Goal: Task Accomplishment & Management: Complete application form

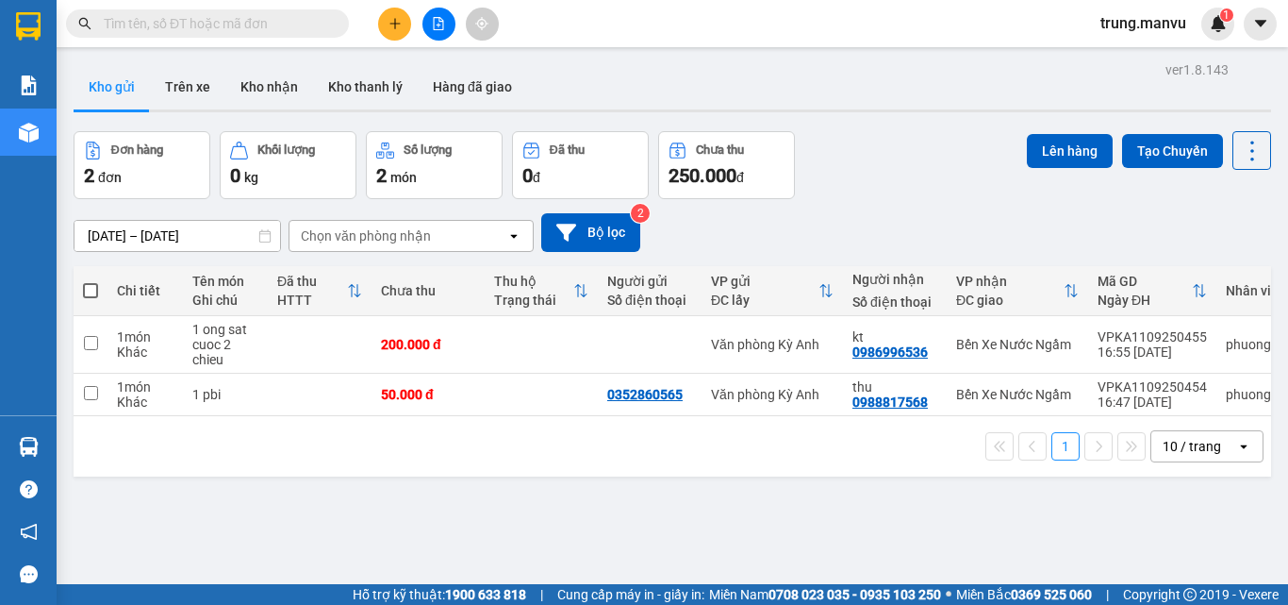
click at [293, 28] on input "text" at bounding box center [215, 23] width 223 height 21
click at [391, 27] on icon "plus" at bounding box center [395, 23] width 13 height 13
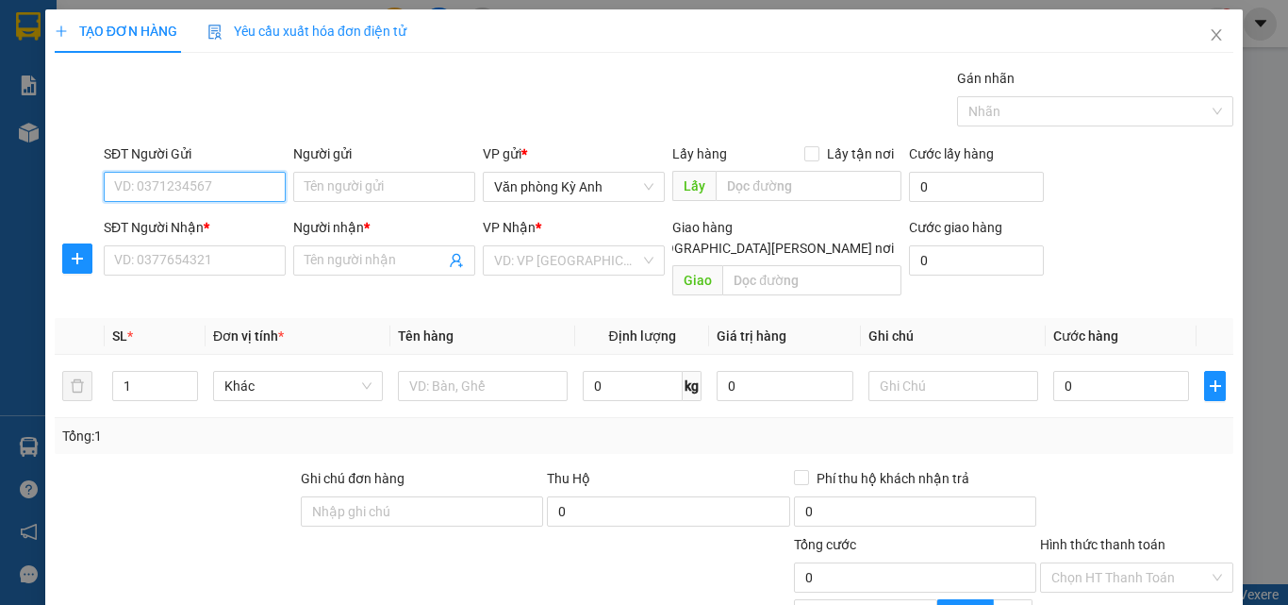
click at [236, 185] on input "SĐT Người Gửi" at bounding box center [195, 187] width 182 height 30
click at [220, 214] on div "0975950733 - oạnh" at bounding box center [193, 224] width 158 height 21
type input "0975950733"
type input "oạnh"
type input "0975950733"
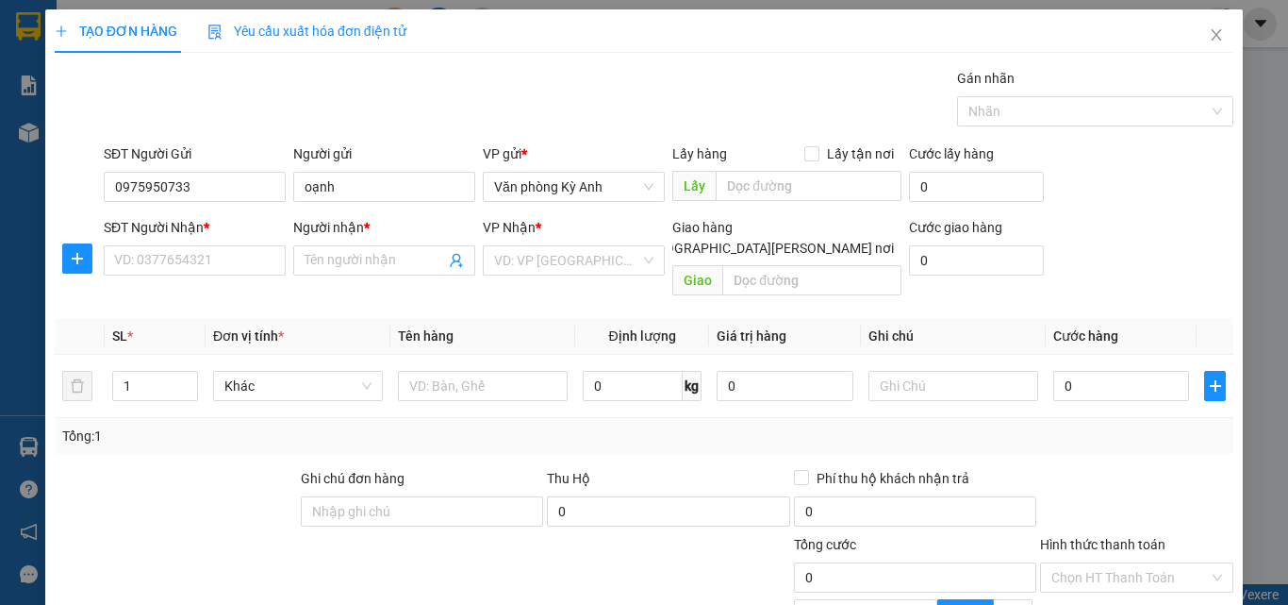
click at [204, 279] on div "SĐT Người Nhận * VD: 0377654321" at bounding box center [195, 250] width 182 height 66
click at [195, 260] on input "SĐT Người Nhận *" at bounding box center [195, 260] width 182 height 30
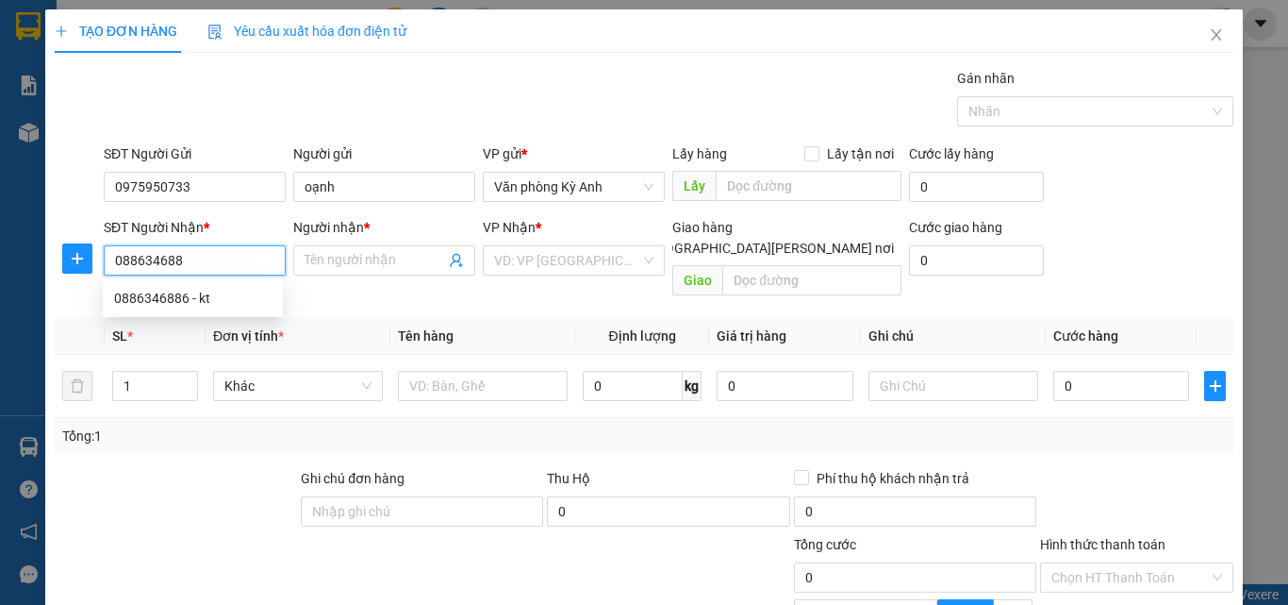
type input "0886346886"
click at [202, 292] on div "0886346886 - kt" at bounding box center [193, 298] width 158 height 21
type input "kt"
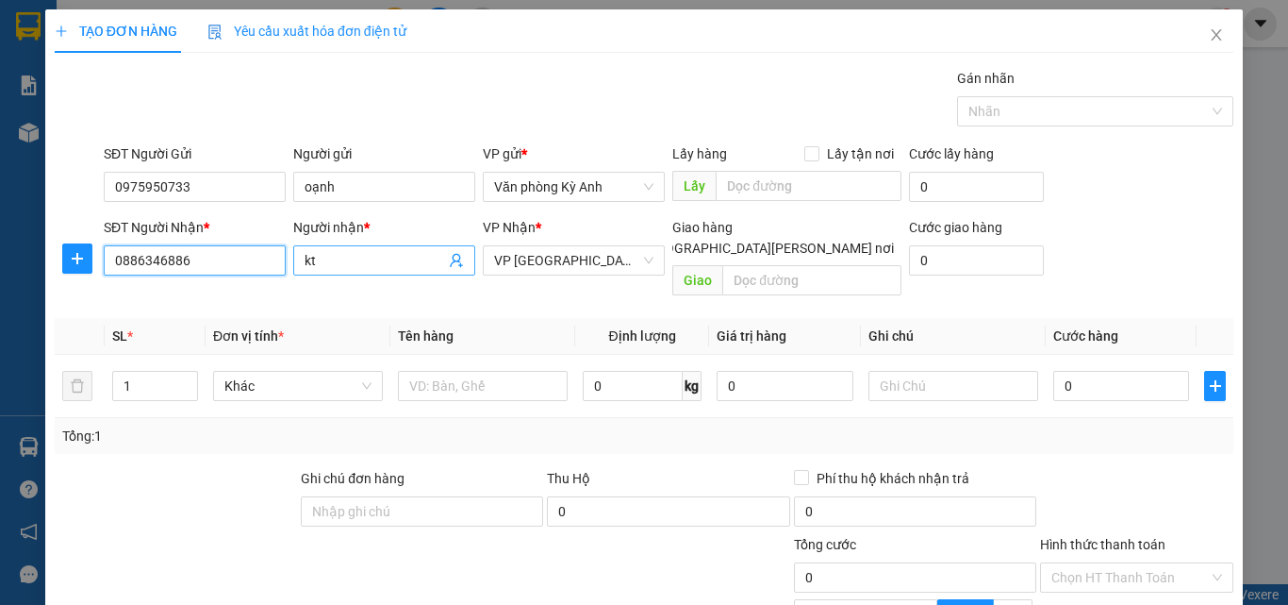
type input "0886346886"
drag, startPoint x: 345, startPoint y: 258, endPoint x: 301, endPoint y: 266, distance: 45.0
click at [305, 266] on input "kt" at bounding box center [375, 260] width 141 height 21
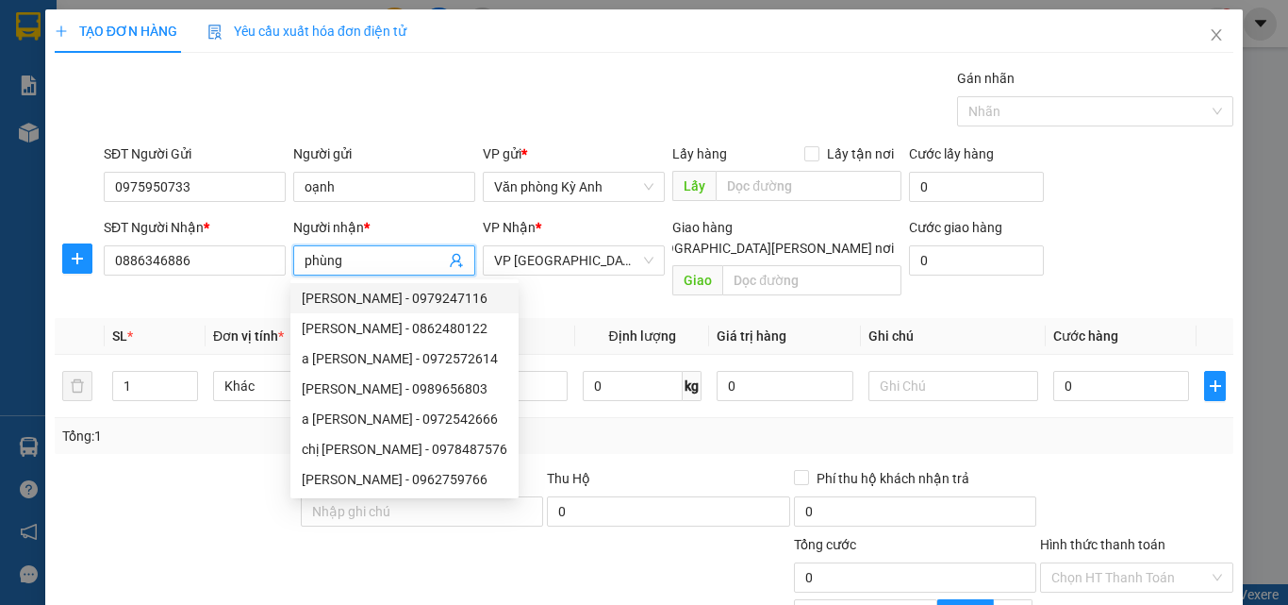
drag, startPoint x: 365, startPoint y: 267, endPoint x: 295, endPoint y: 269, distance: 69.8
click at [295, 269] on span "phùng" at bounding box center [384, 260] width 182 height 30
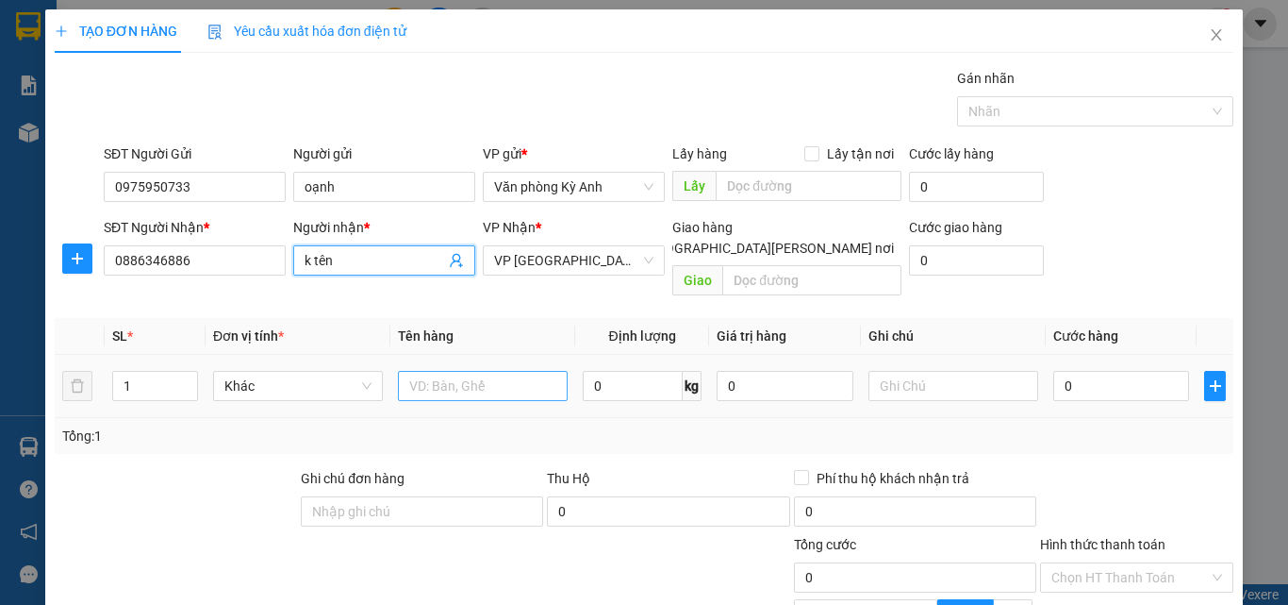
type input "k tên"
click at [441, 371] on input "text" at bounding box center [483, 386] width 170 height 30
type input "1 xôp"
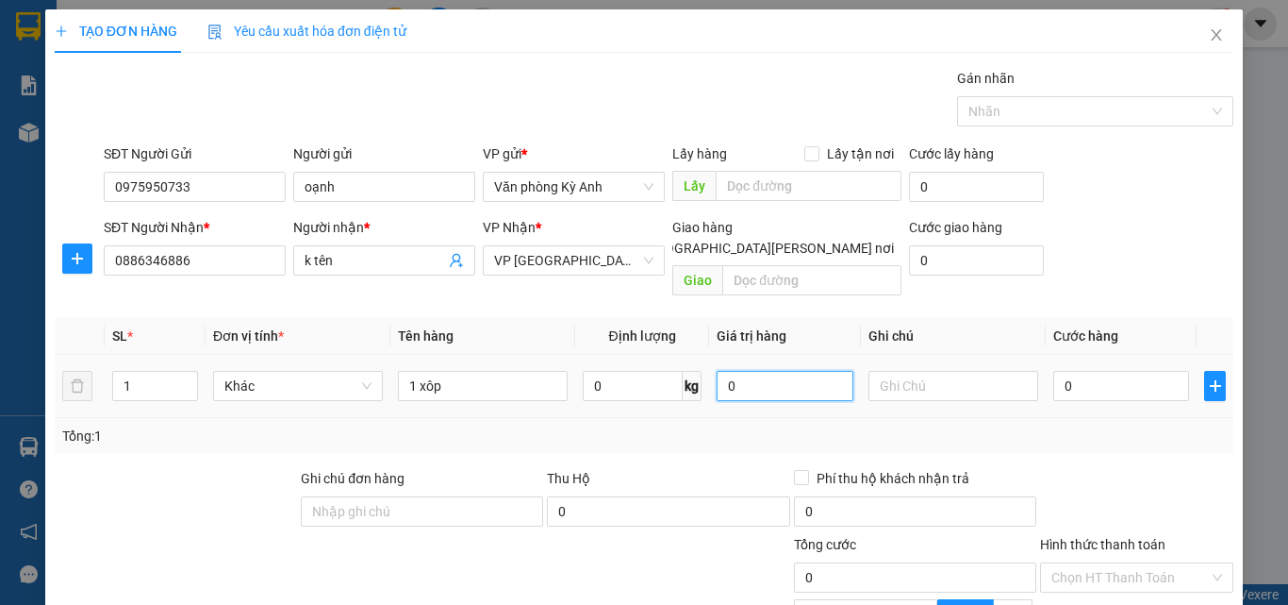
click at [717, 371] on input "0" at bounding box center [785, 386] width 136 height 30
type input "5.000.000"
click at [1053, 371] on input "0" at bounding box center [1121, 386] width 136 height 30
type input "1"
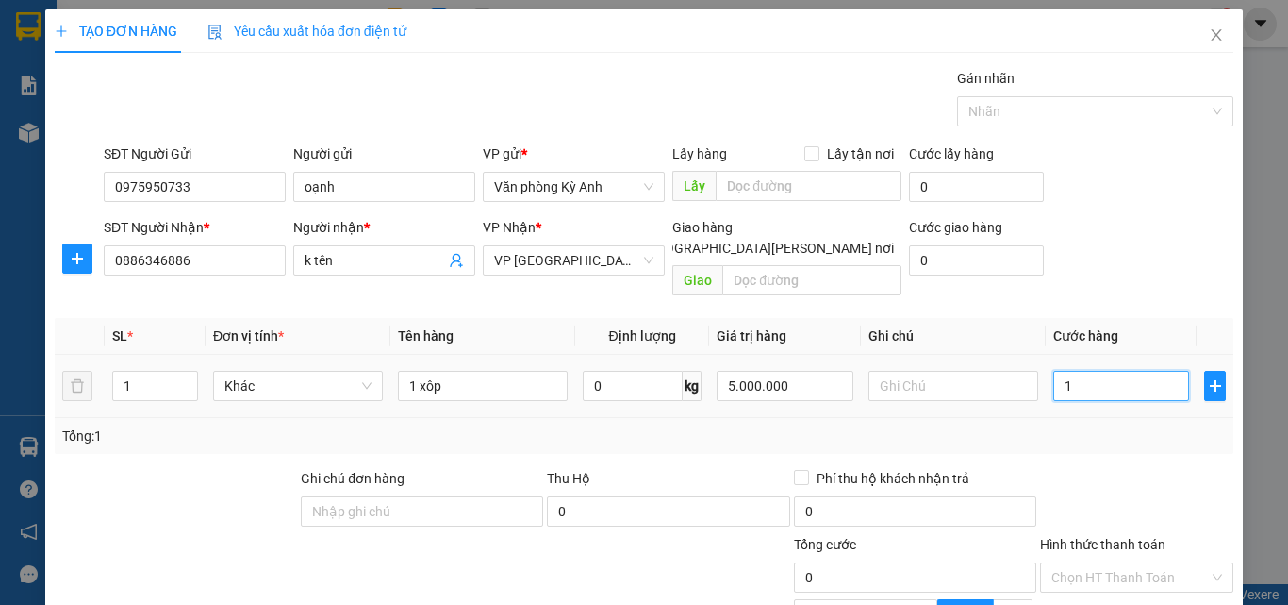
type input "1"
type input "15"
type input "150"
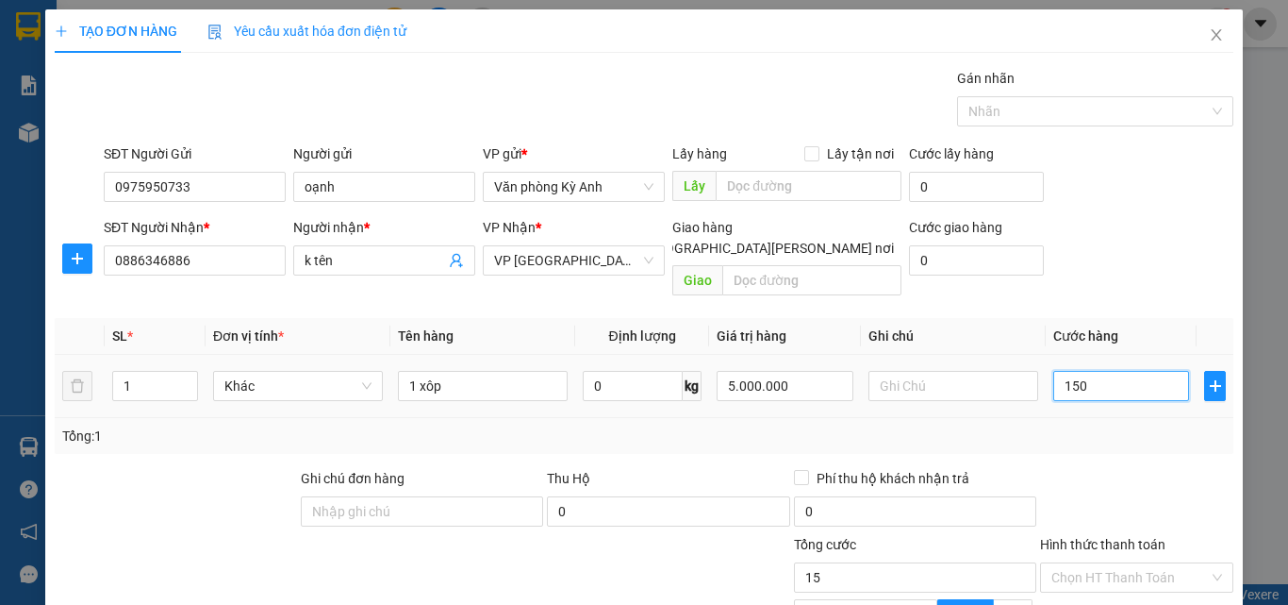
type input "150"
type input "1.500"
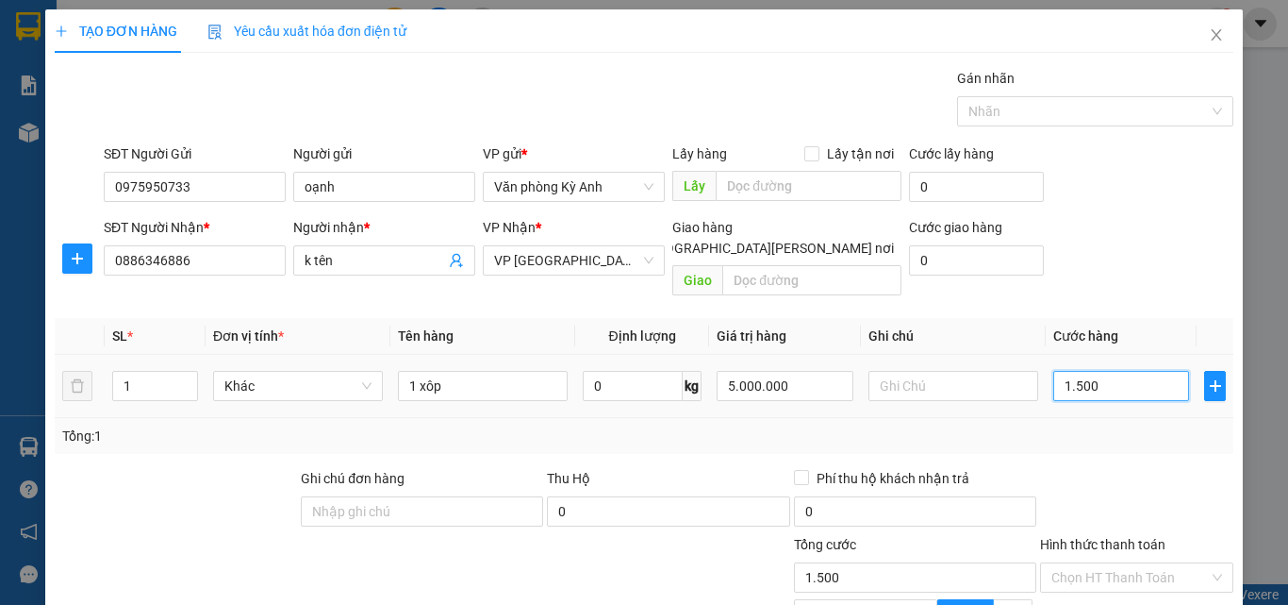
type input "15.000"
type input "150.000"
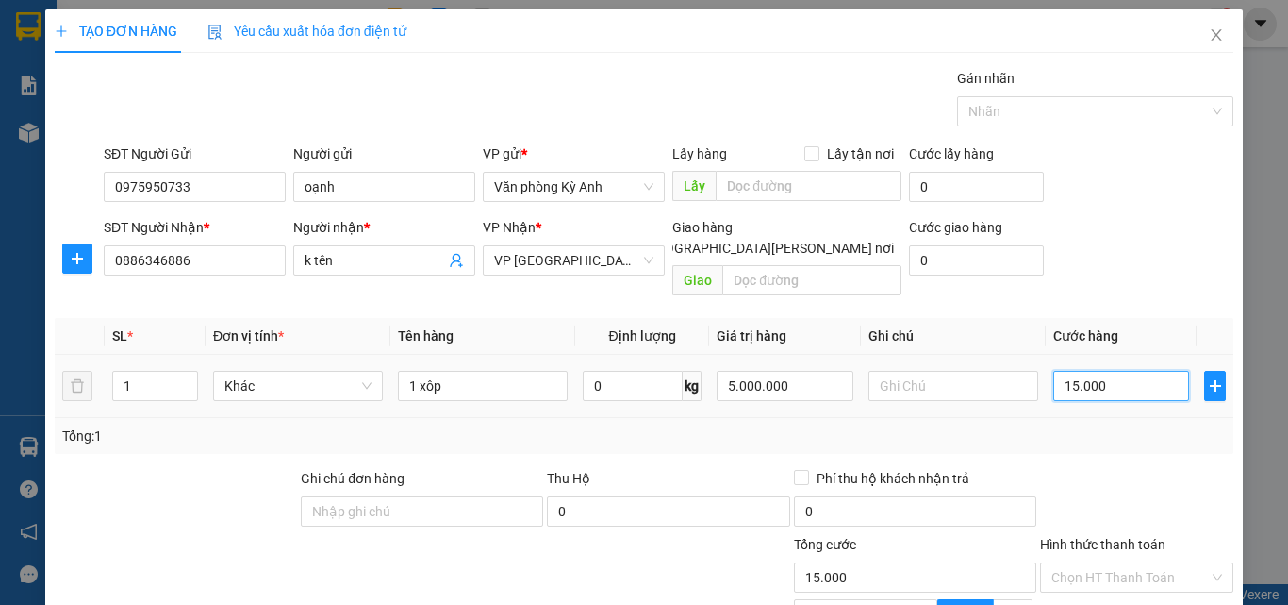
type input "150.000"
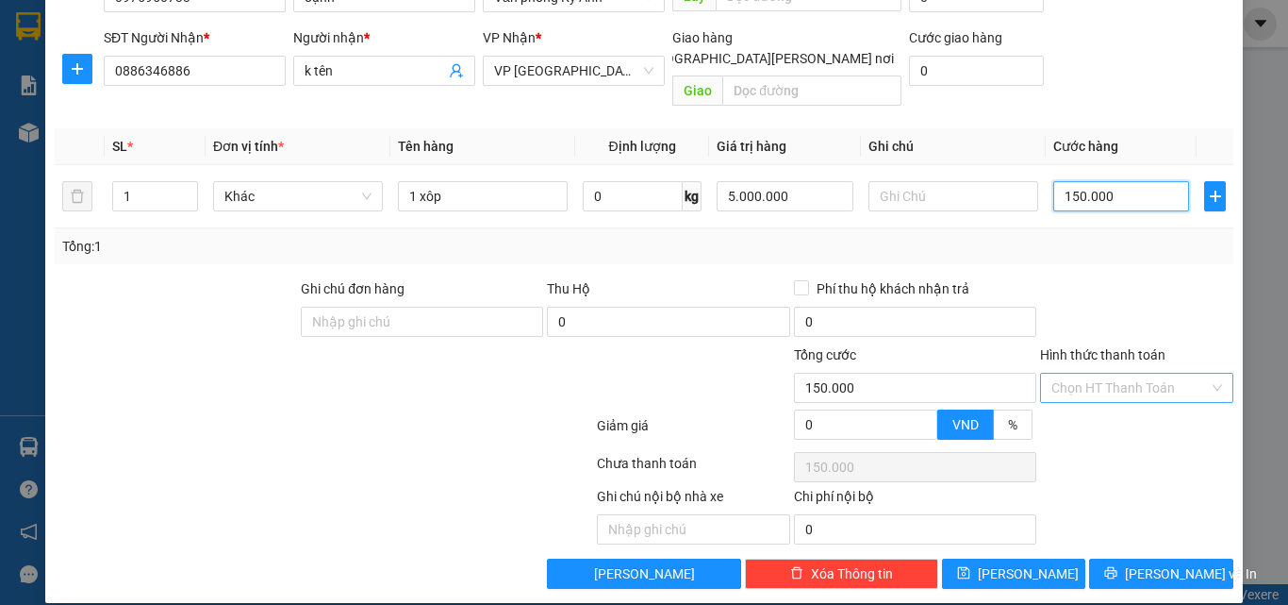
type input "150.000"
click at [1117, 373] on input "Hình thức thanh toán" at bounding box center [1131, 387] width 158 height 28
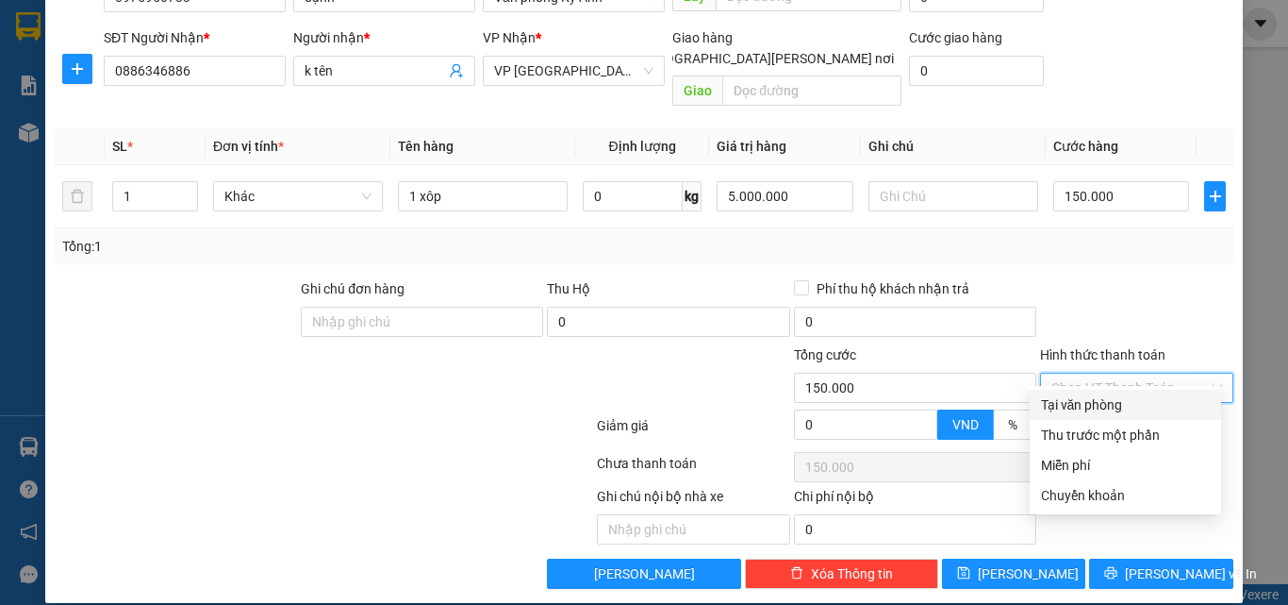
click at [1112, 401] on div "Tại văn phòng" at bounding box center [1125, 404] width 169 height 21
type input "0"
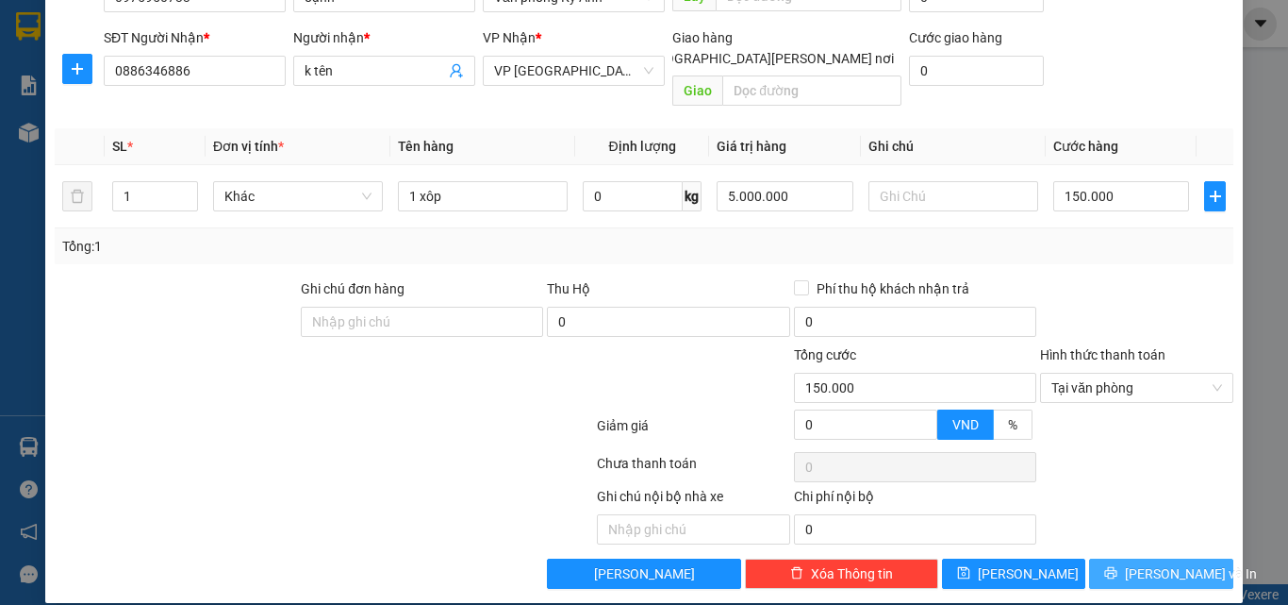
click at [1136, 563] on span "[PERSON_NAME] và In" at bounding box center [1191, 573] width 132 height 21
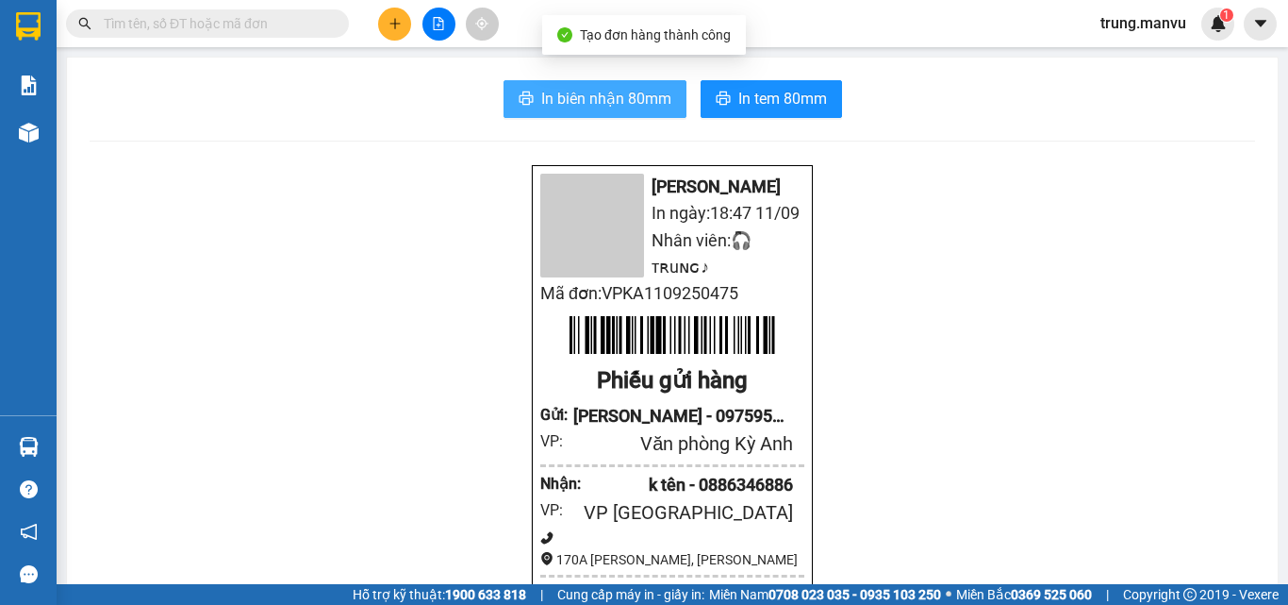
click at [605, 93] on span "In biên nhận 80mm" at bounding box center [606, 99] width 130 height 24
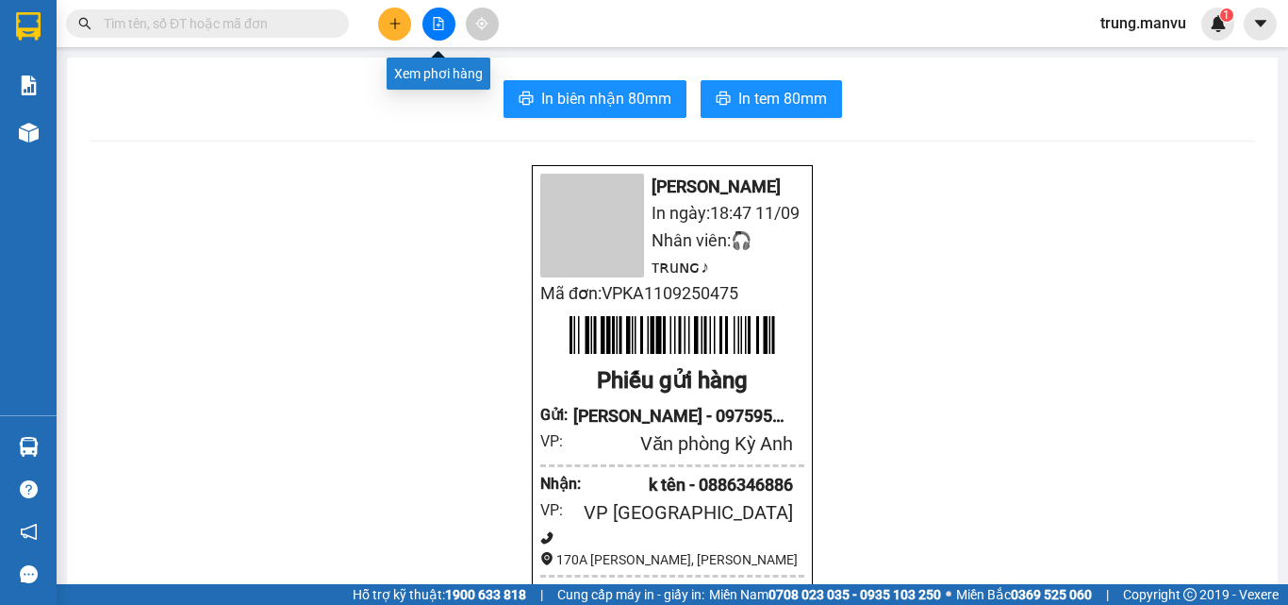
click at [439, 29] on icon "file-add" at bounding box center [439, 23] width 10 height 13
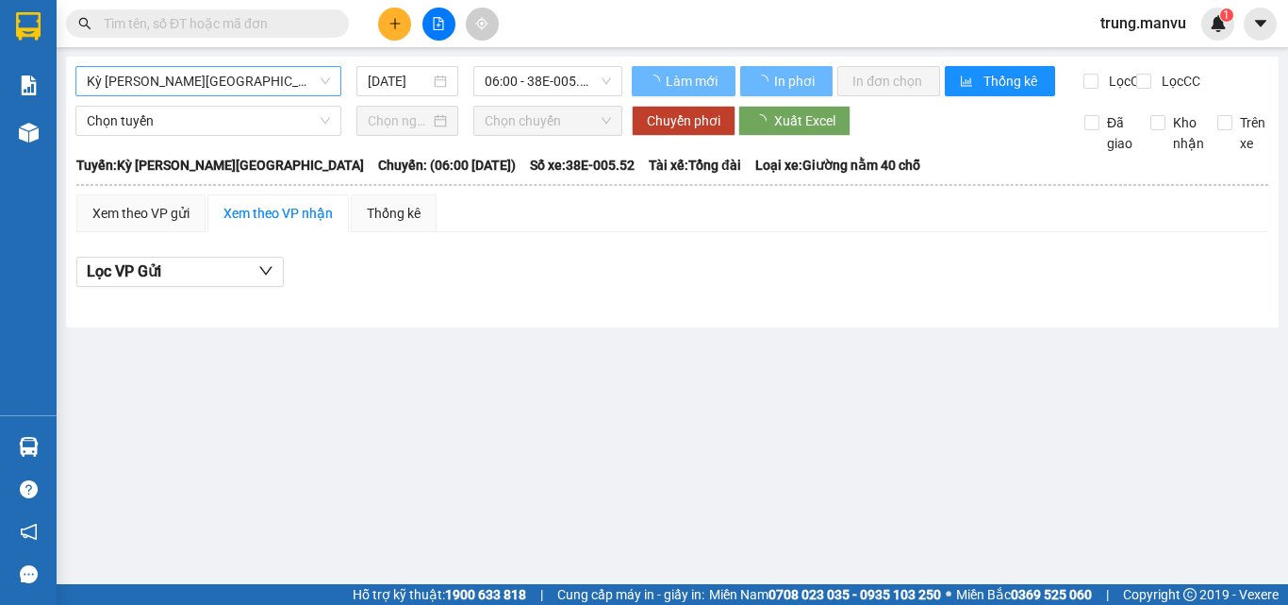
click at [283, 90] on span "Kỳ [PERSON_NAME][GEOGRAPHIC_DATA]" at bounding box center [208, 81] width 243 height 28
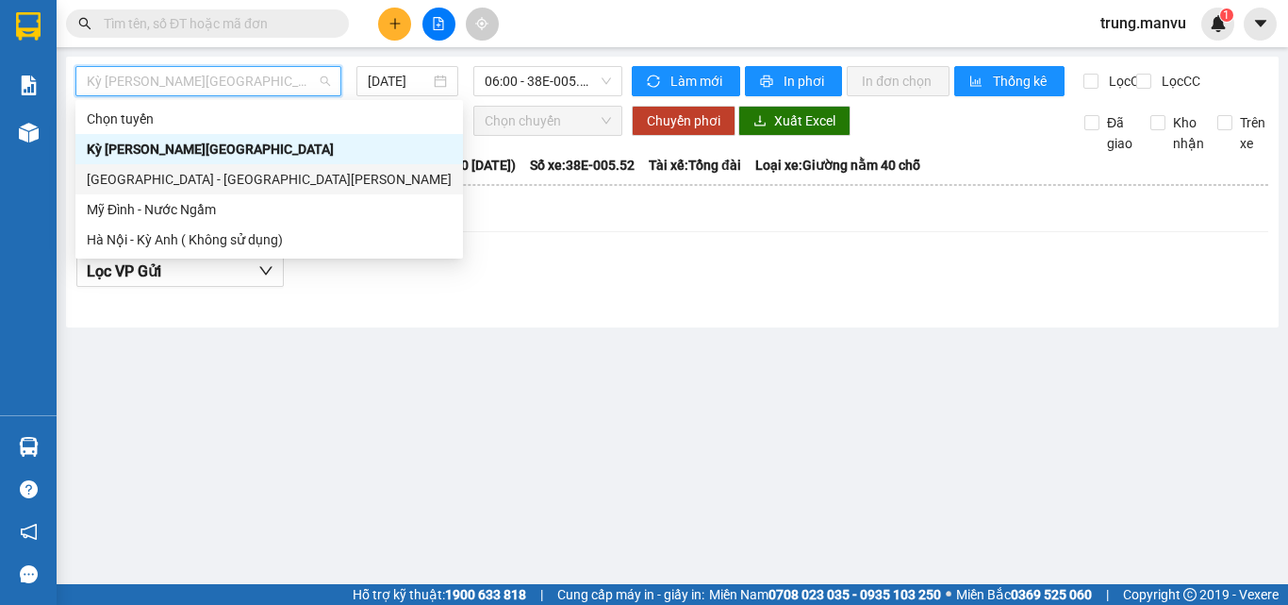
click at [176, 180] on div "[GEOGRAPHIC_DATA] - [GEOGRAPHIC_DATA][PERSON_NAME]" at bounding box center [269, 179] width 365 height 21
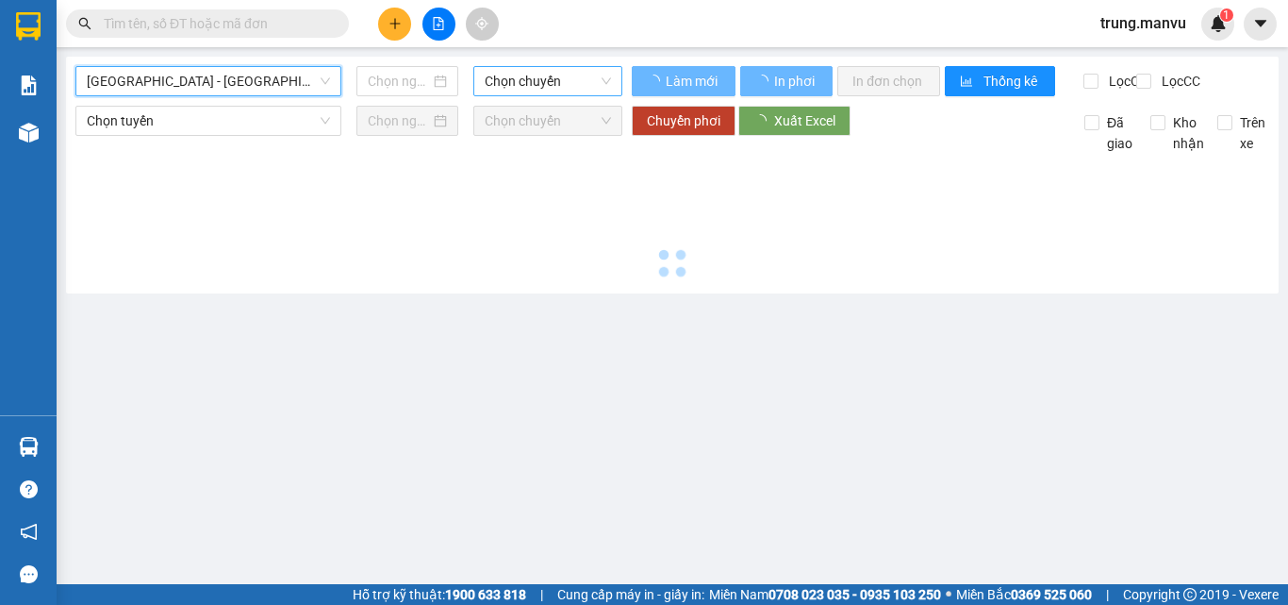
type input "[DATE]"
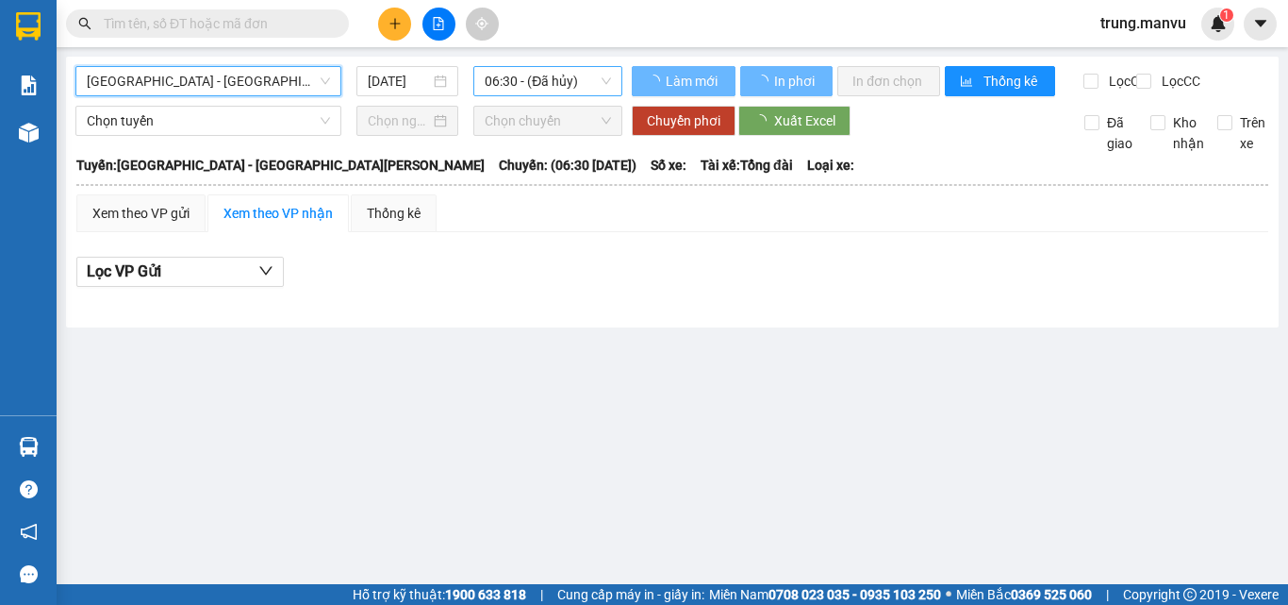
click at [535, 75] on span "06:30 - (Đã hủy)" at bounding box center [548, 81] width 126 height 28
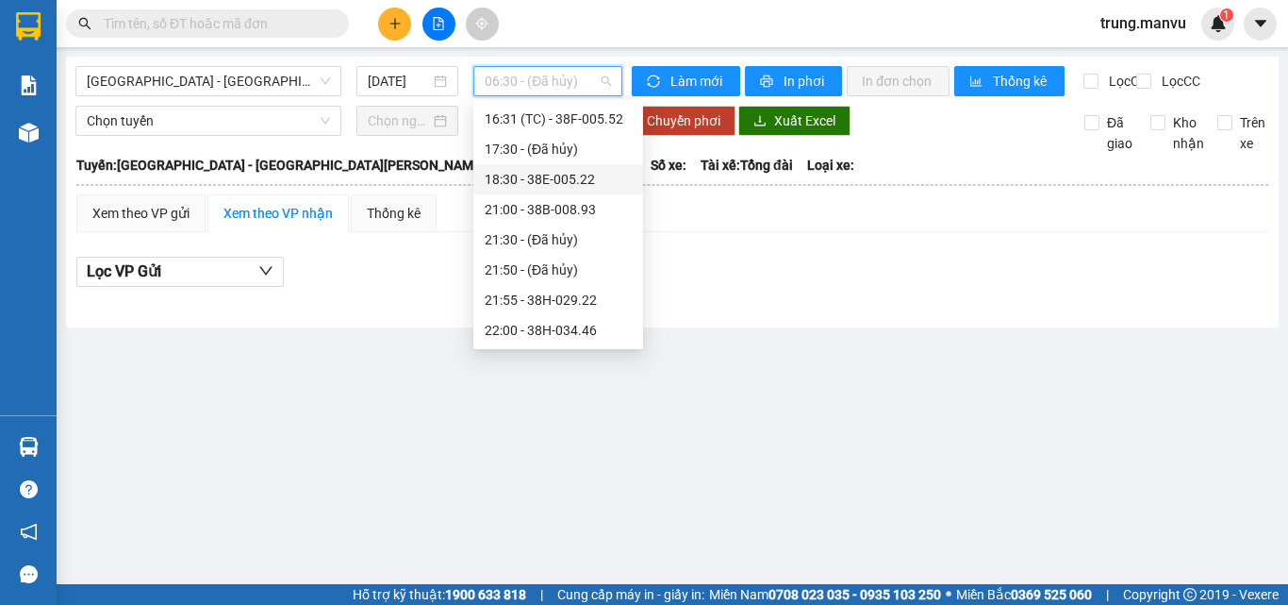
scroll to position [19, 0]
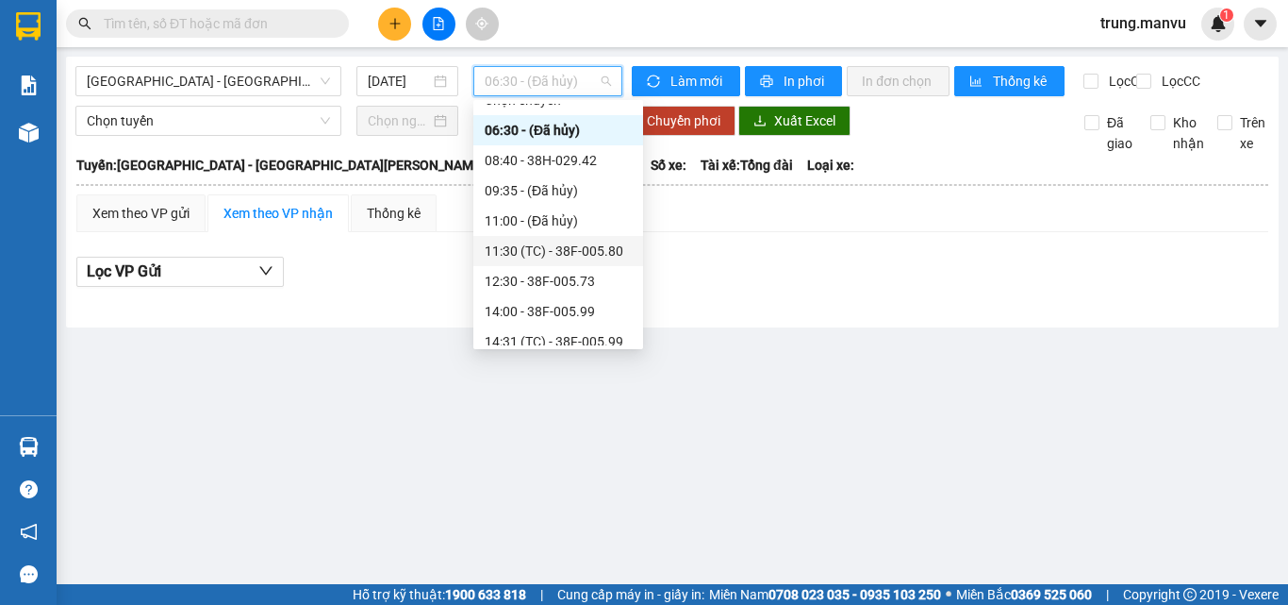
click at [571, 255] on div "11:30 (TC) - 38F-005.80" at bounding box center [558, 250] width 147 height 21
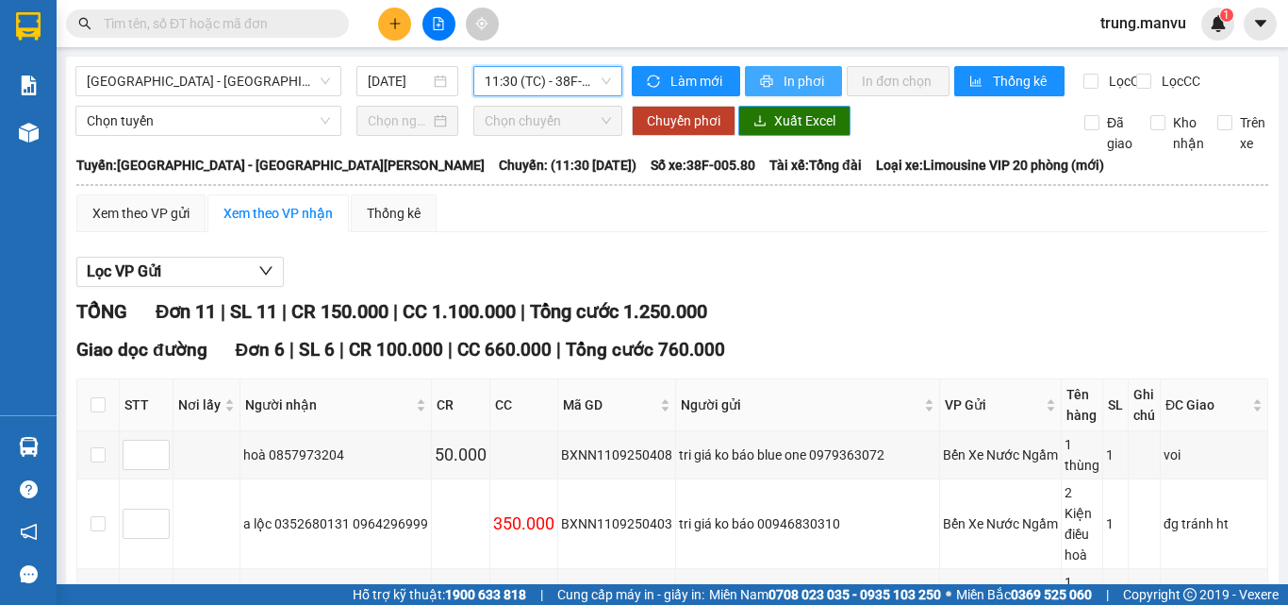
click at [784, 85] on span "In phơi" at bounding box center [805, 81] width 43 height 21
